Goal: Task Accomplishment & Management: Manage account settings

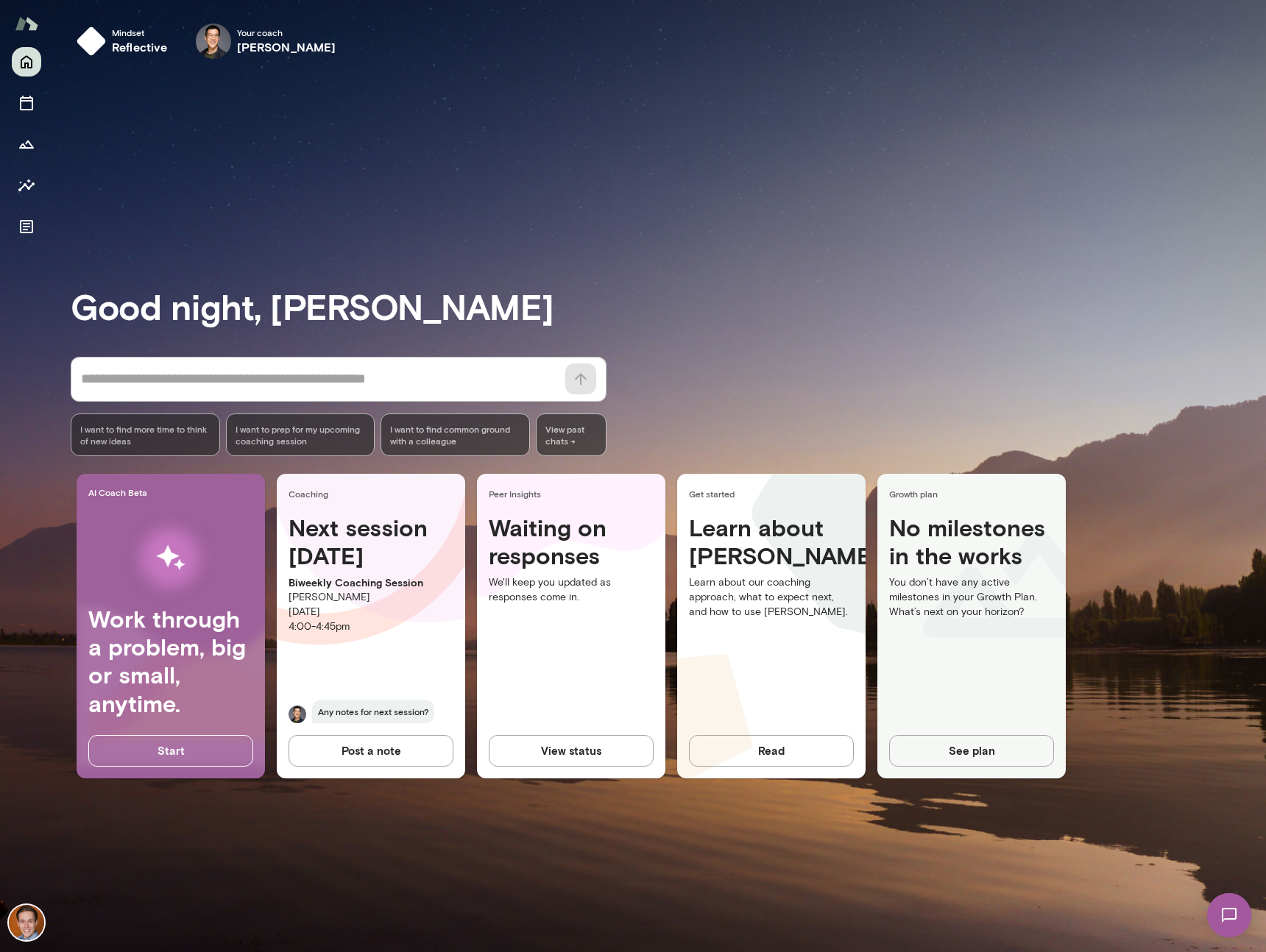
click at [311, 555] on h4 "Next session [DATE]" at bounding box center [371, 542] width 165 height 57
click at [25, 97] on icon "Sessions" at bounding box center [26, 103] width 13 height 15
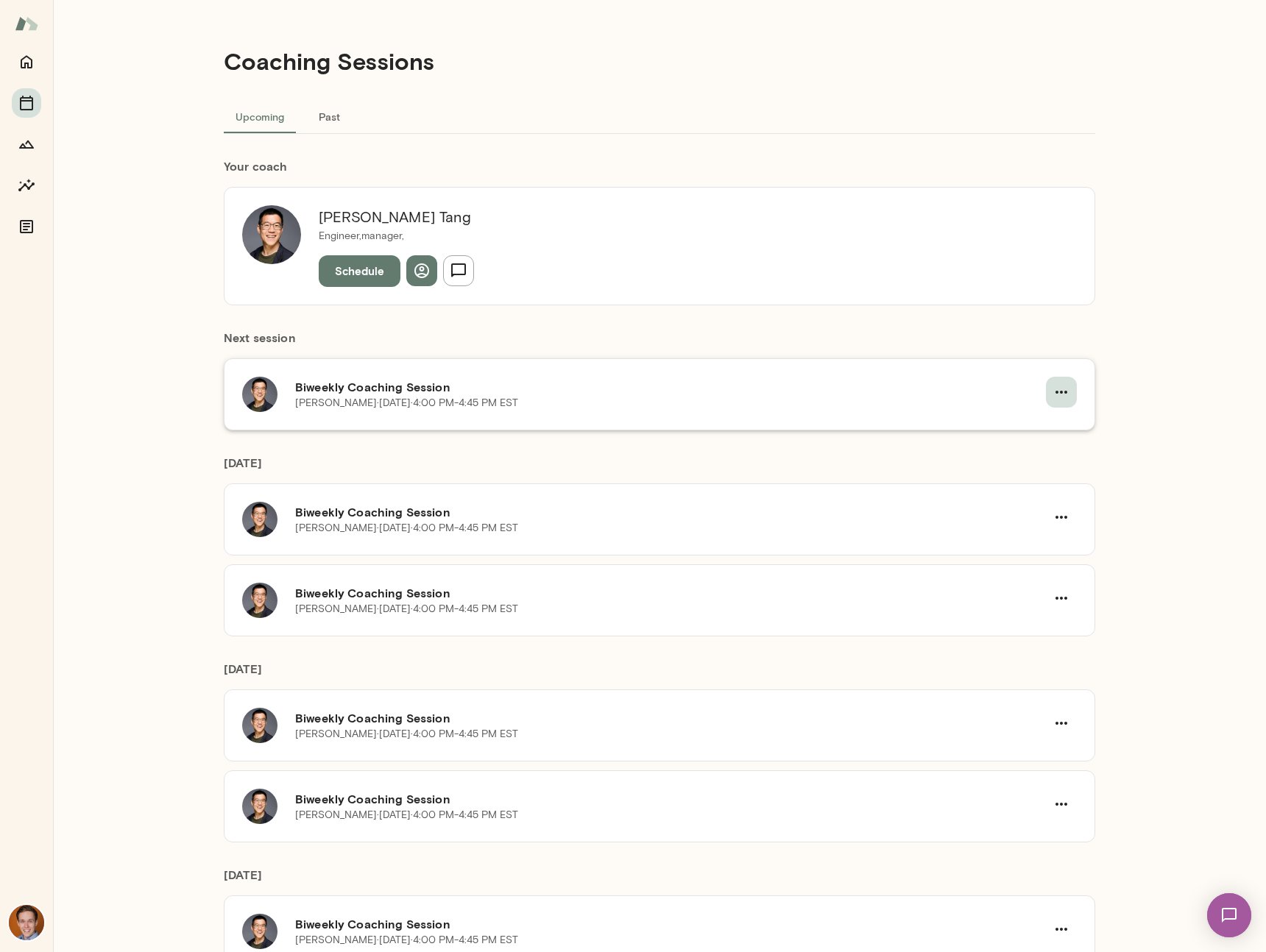
click at [1058, 394] on icon "button" at bounding box center [1061, 392] width 18 height 18
click at [1030, 425] on span "Reschedule" at bounding box center [1030, 427] width 63 height 18
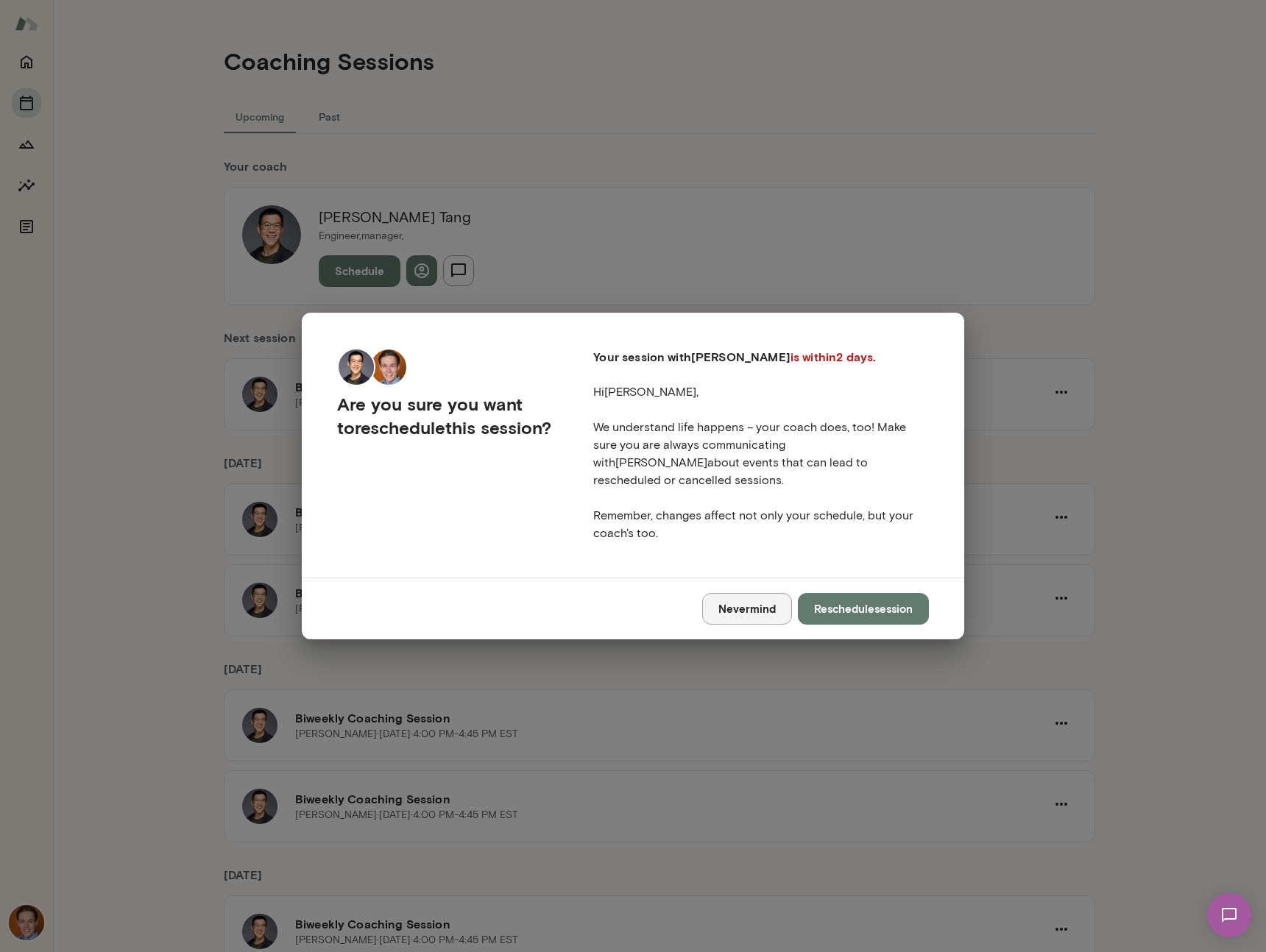
click at [734, 612] on button "Nevermind" at bounding box center [747, 608] width 90 height 31
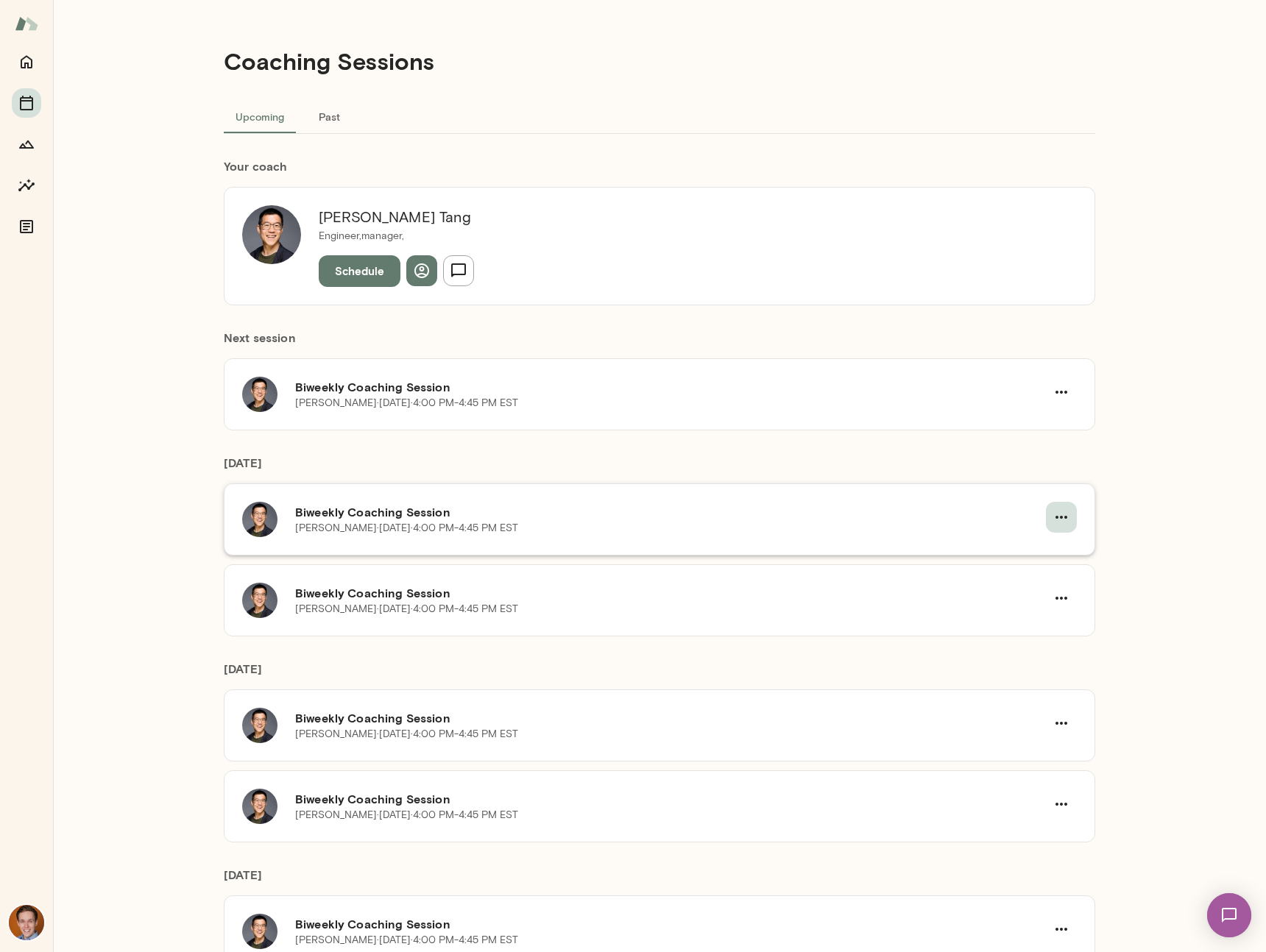
click at [1057, 511] on icon "button" at bounding box center [1061, 517] width 18 height 18
click at [1011, 550] on span "Reschedule" at bounding box center [1025, 552] width 140 height 18
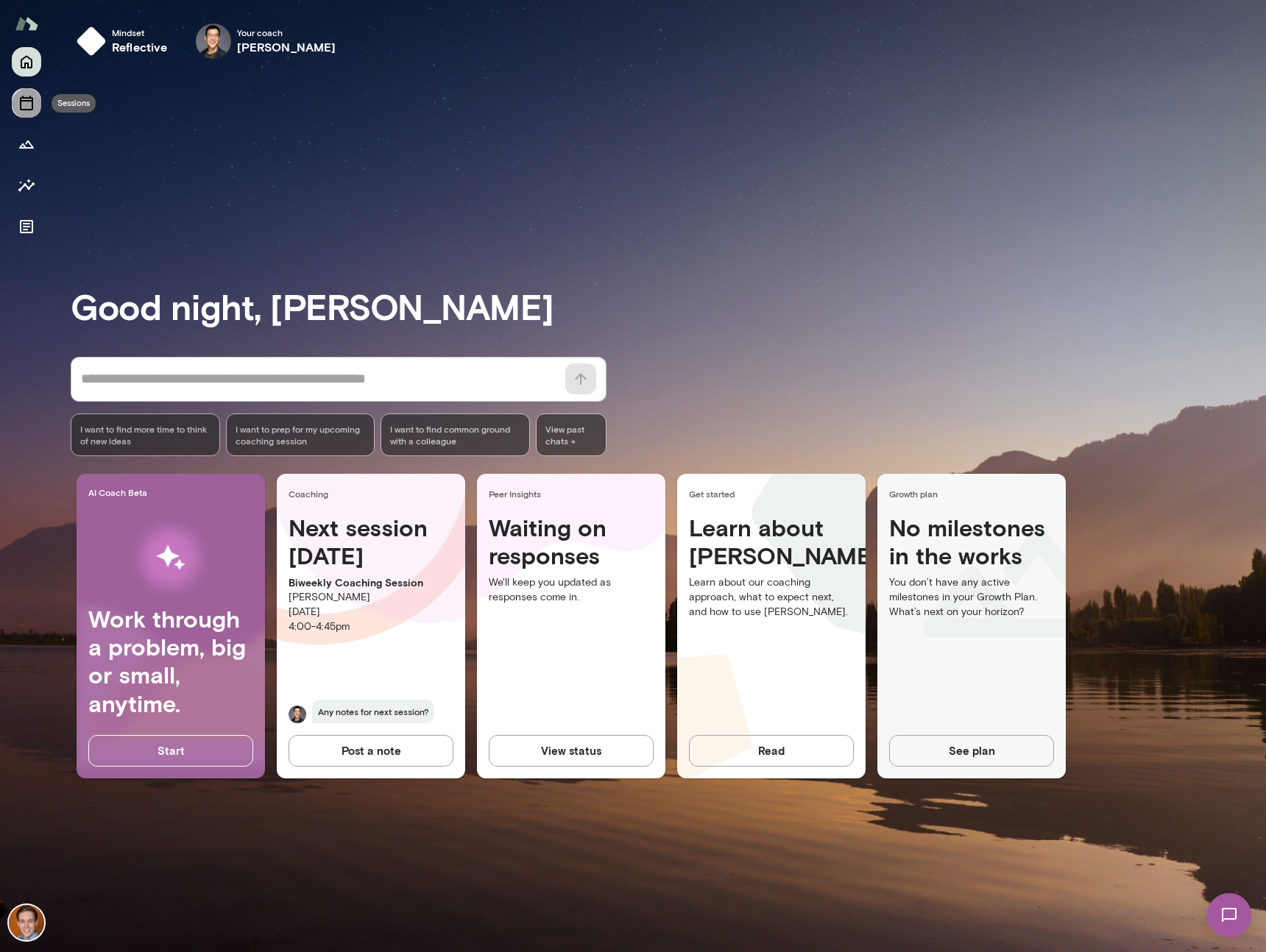
click at [28, 103] on icon "Sessions" at bounding box center [26, 103] width 18 height 18
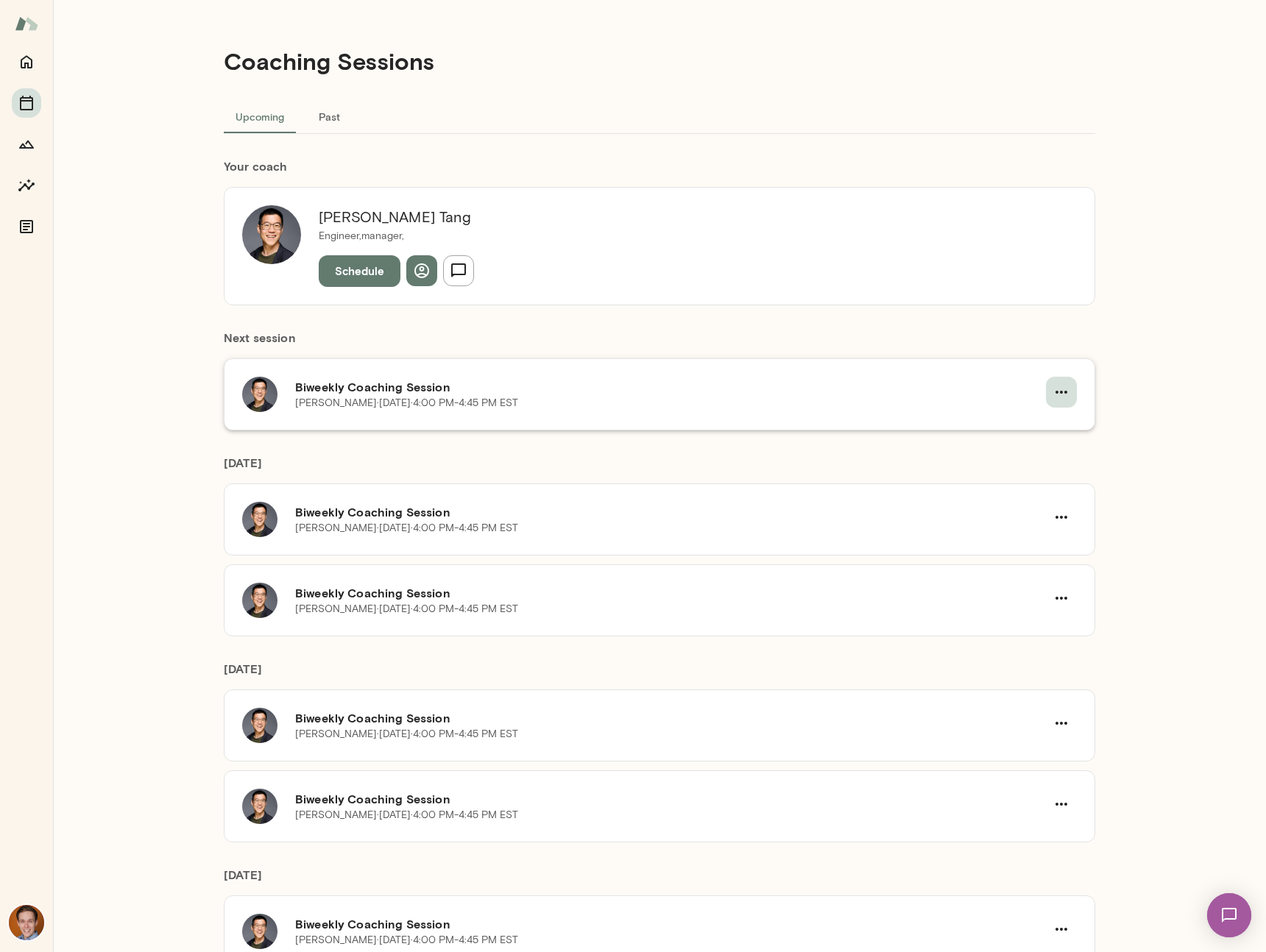
click at [1053, 387] on icon "button" at bounding box center [1061, 392] width 18 height 18
click at [1049, 427] on span "Reschedule" at bounding box center [1030, 427] width 63 height 18
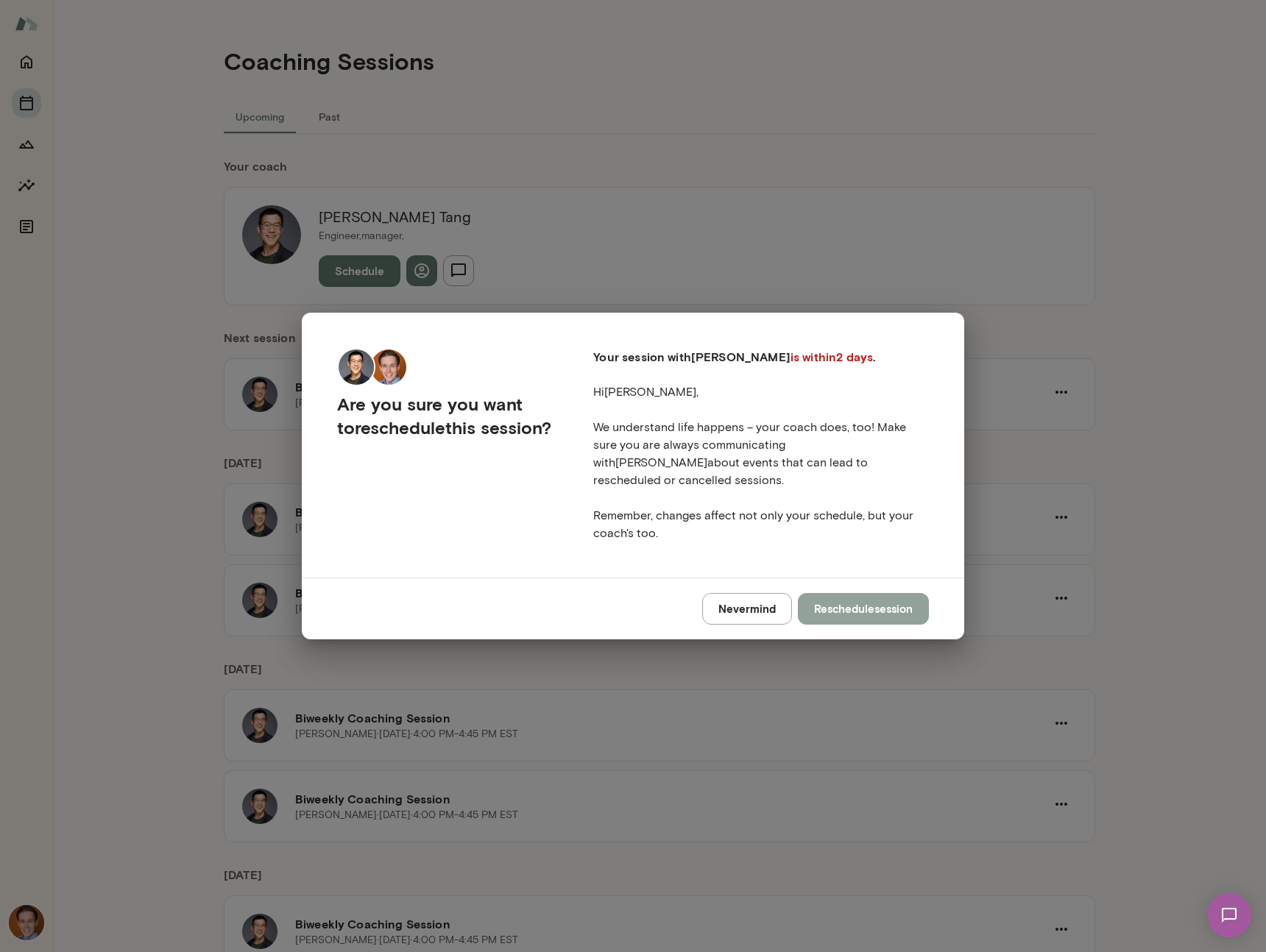
click at [852, 606] on button "Reschedule session" at bounding box center [863, 608] width 131 height 31
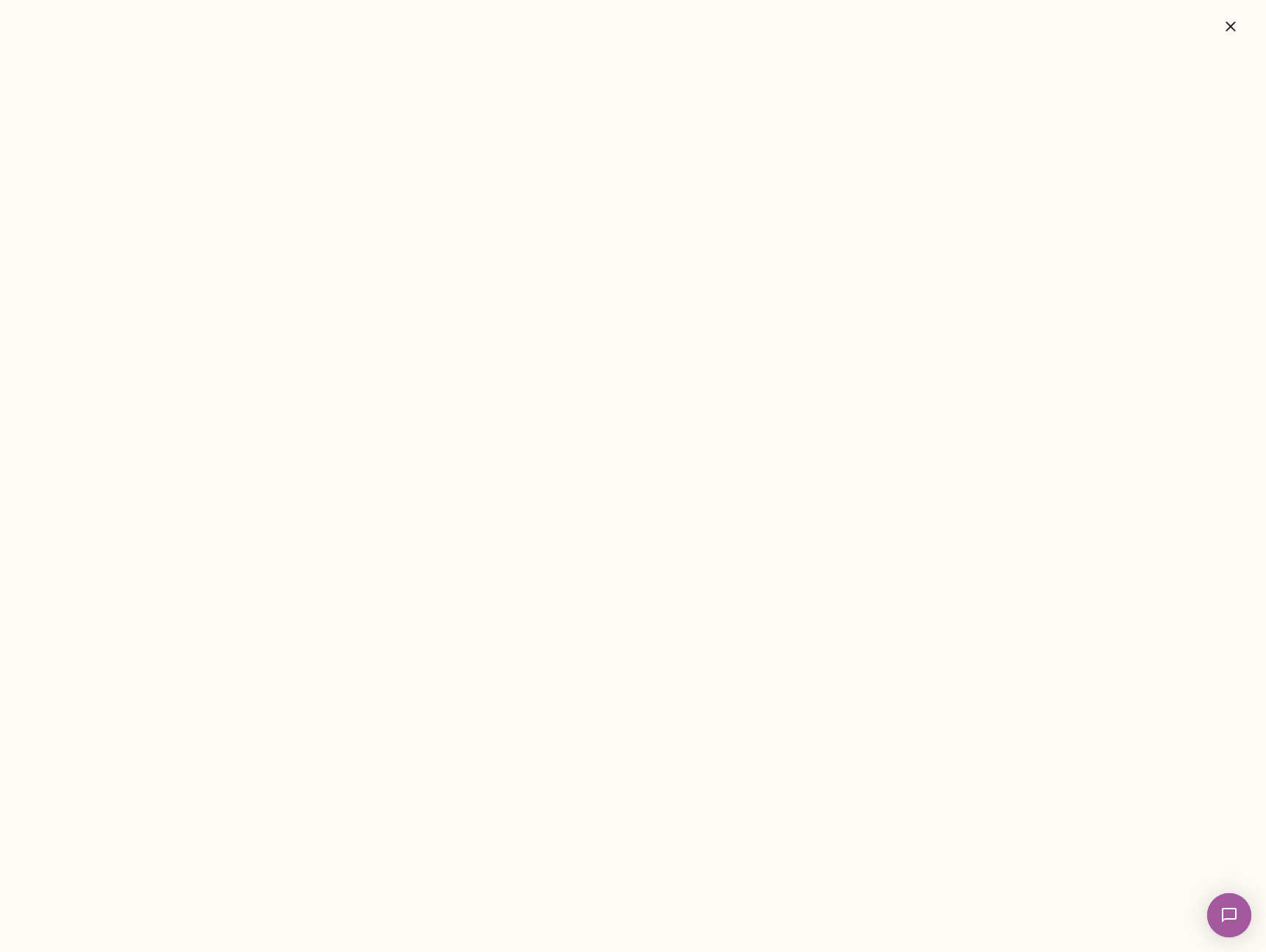
click at [1238, 27] on icon "button" at bounding box center [1230, 26] width 18 height 18
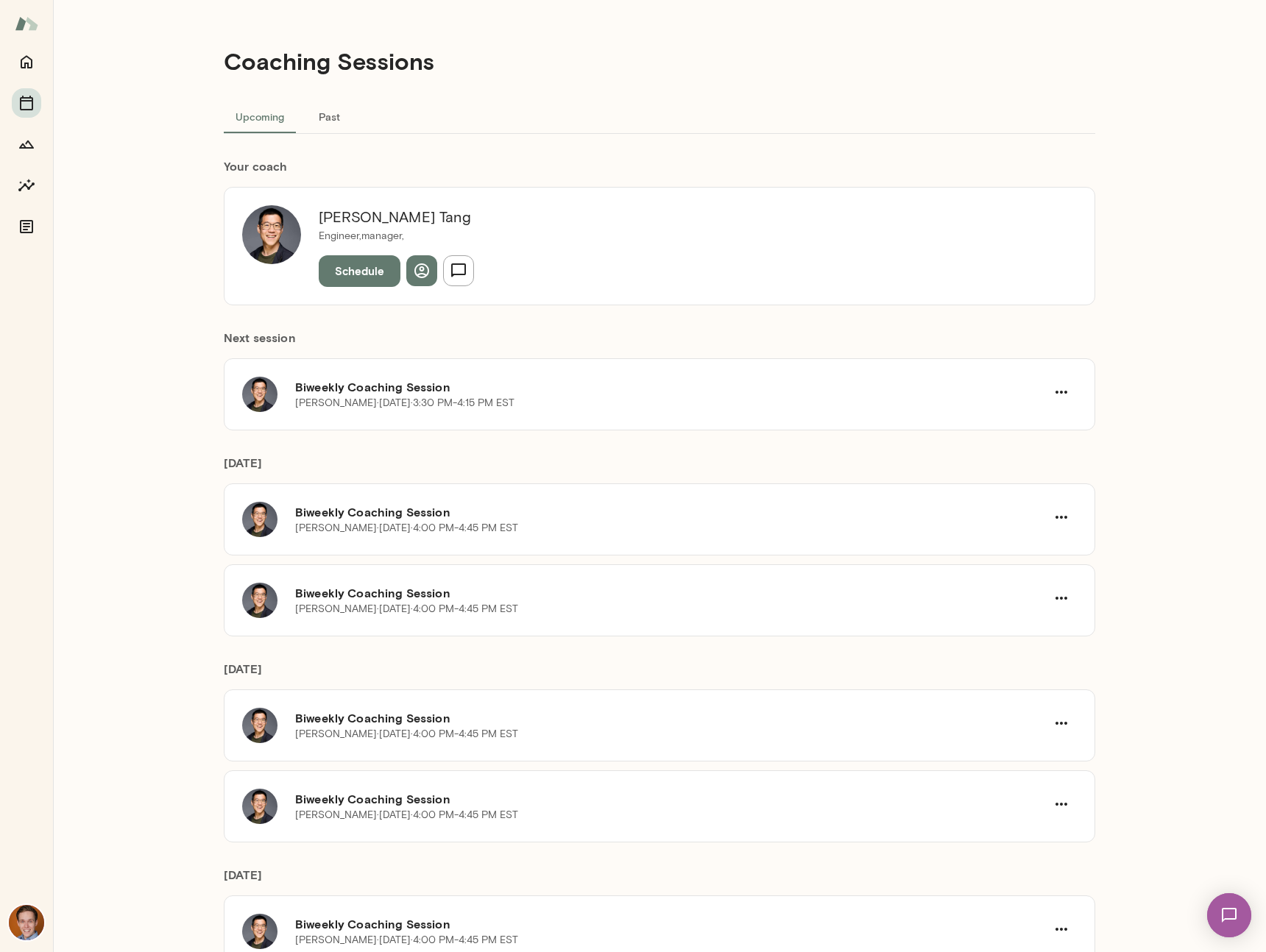
click at [326, 120] on button "Past" at bounding box center [329, 117] width 66 height 35
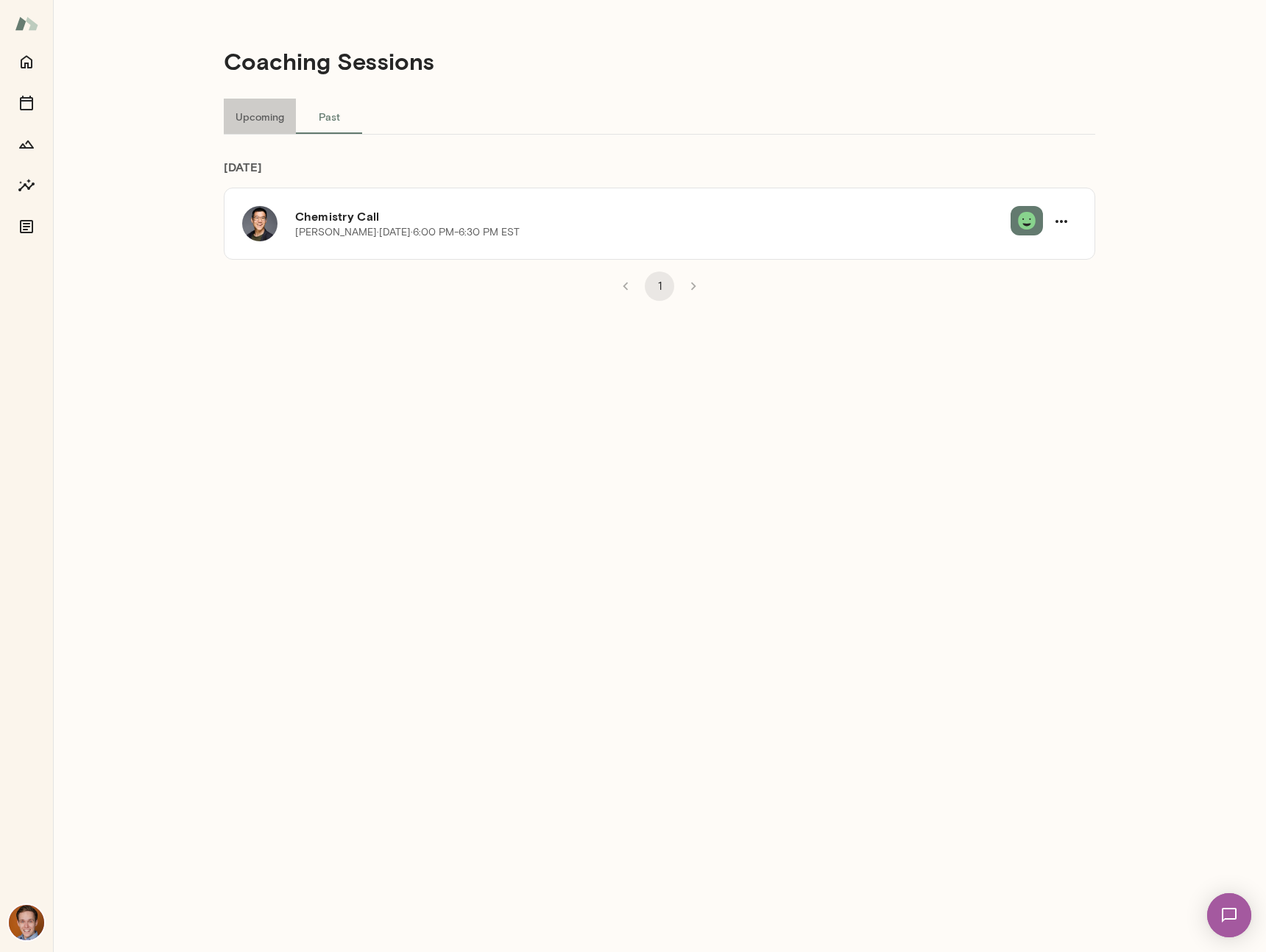
click at [264, 124] on button "Upcoming" at bounding box center [260, 117] width 72 height 35
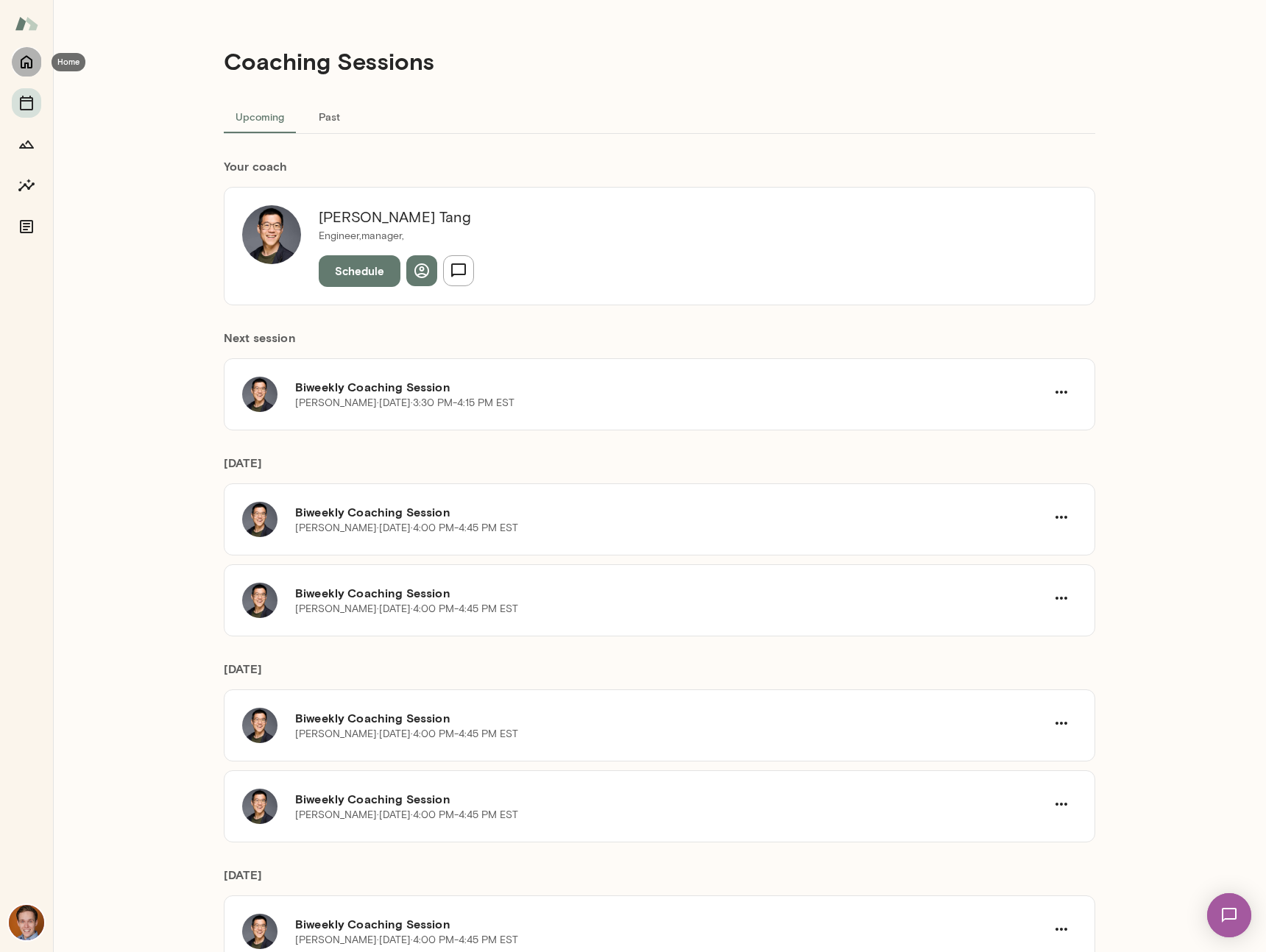
click at [31, 57] on icon "Home" at bounding box center [26, 61] width 18 height 18
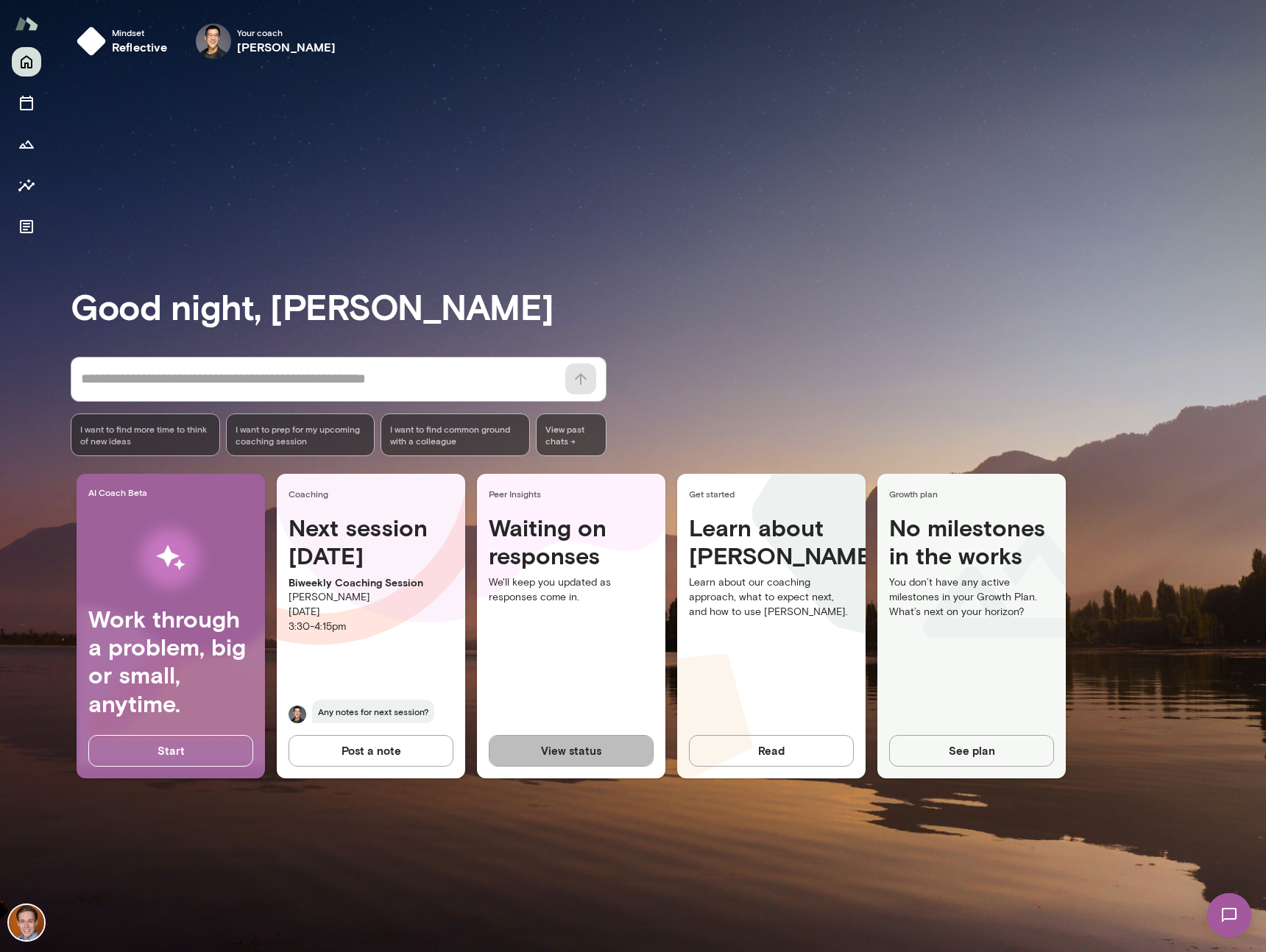
click at [597, 759] on button "View status" at bounding box center [571, 750] width 165 height 31
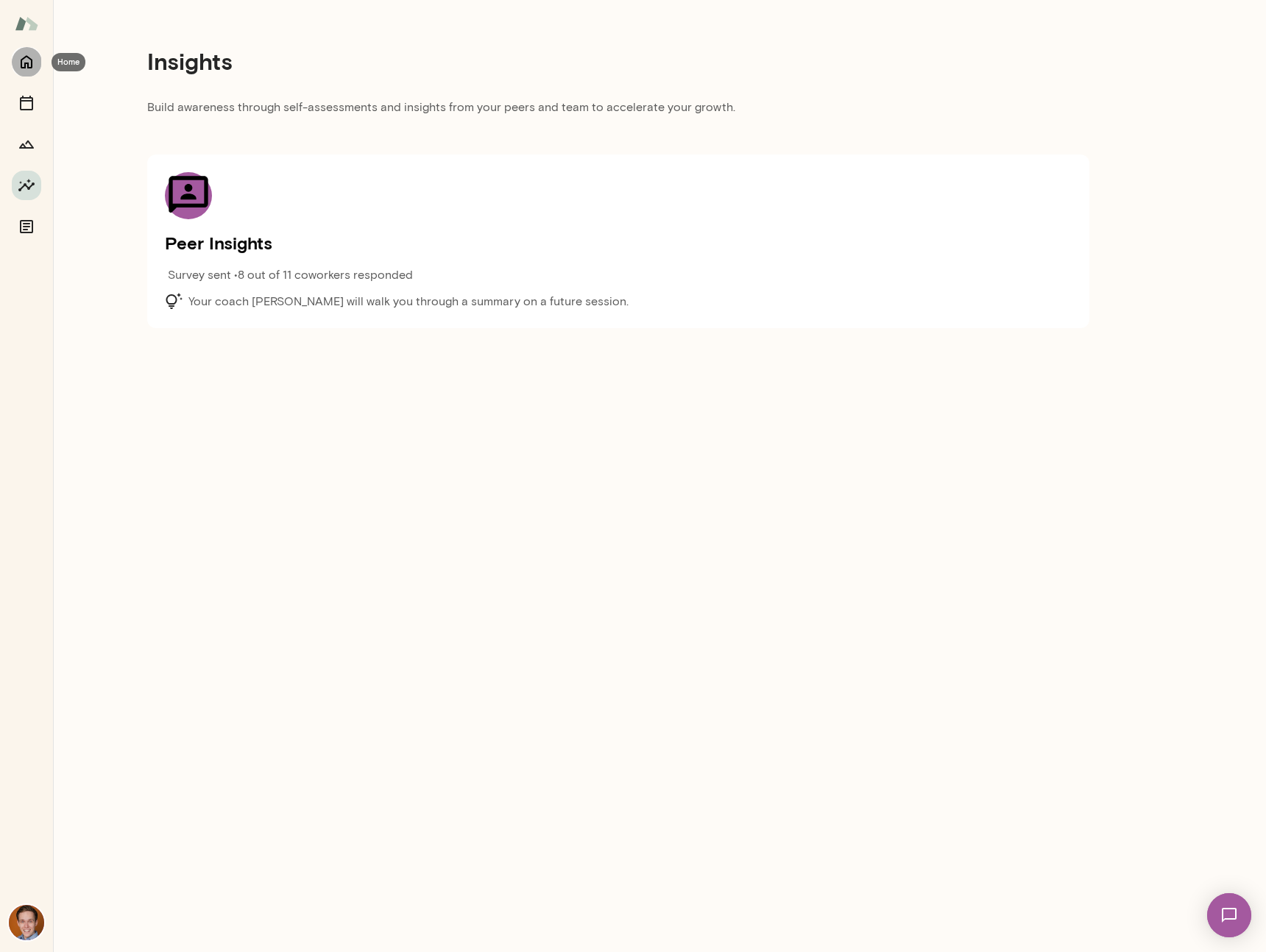
click at [19, 59] on icon "Home" at bounding box center [26, 61] width 18 height 18
